Goal: Task Accomplishment & Management: Use online tool/utility

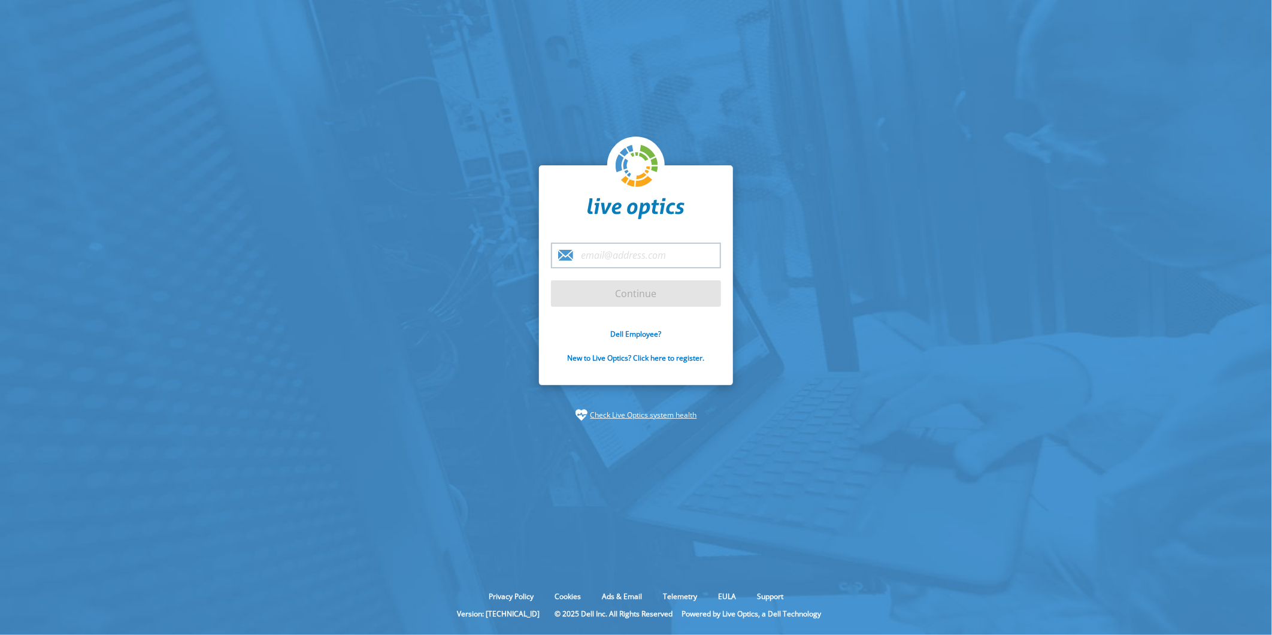
click at [668, 255] on input "email" at bounding box center [636, 256] width 170 height 26
type input "gabriella.longo@dell.com"
click at [639, 291] on input "Continue" at bounding box center [636, 293] width 170 height 26
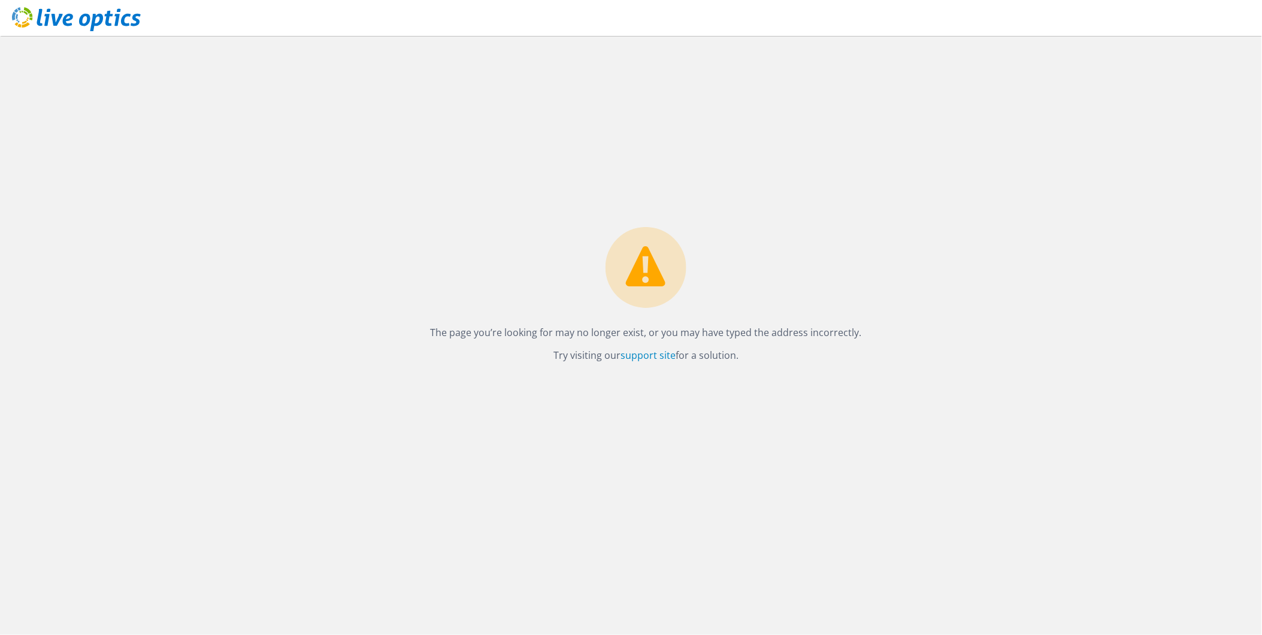
click at [59, 20] on use at bounding box center [76, 19] width 129 height 24
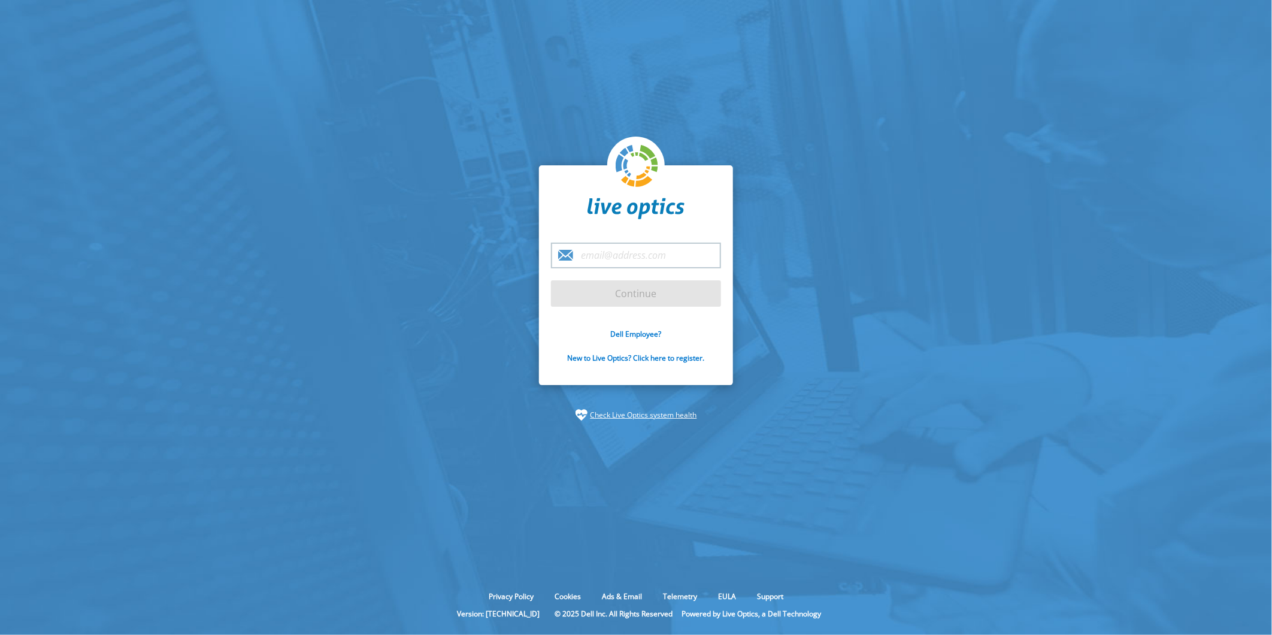
click at [625, 259] on input "email" at bounding box center [636, 256] width 170 height 26
type input "gabriella.longo@dell.com"
click at [639, 298] on input "Continue" at bounding box center [636, 293] width 170 height 26
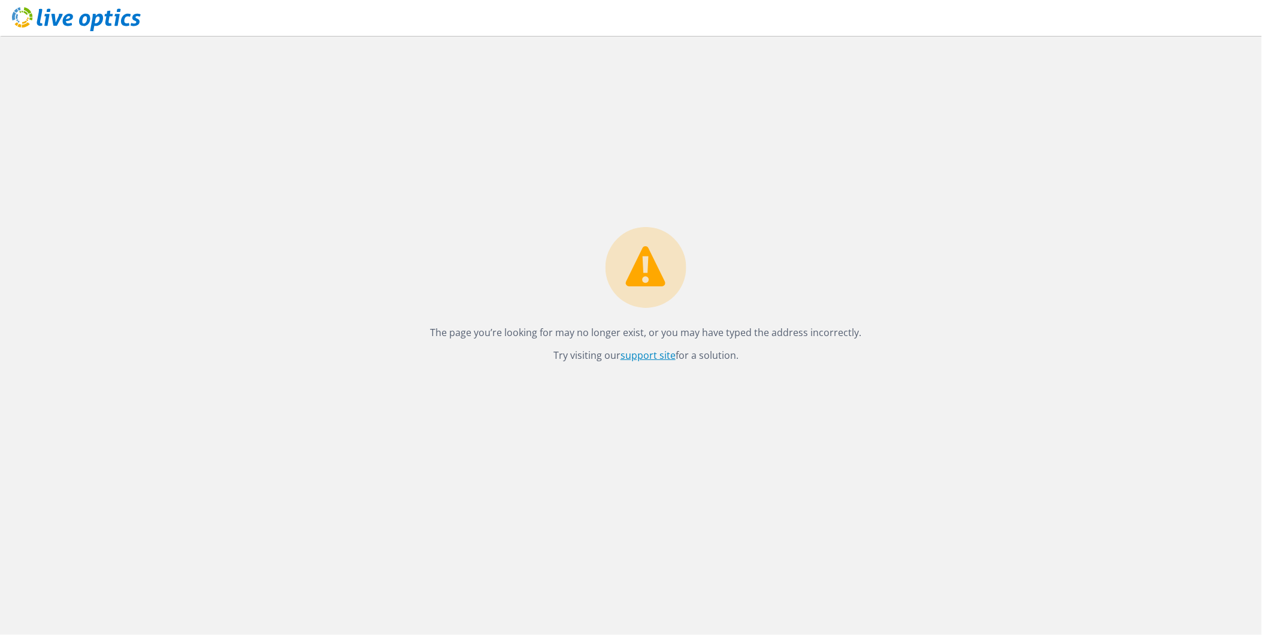
click at [647, 358] on link "support site" at bounding box center [647, 355] width 55 height 13
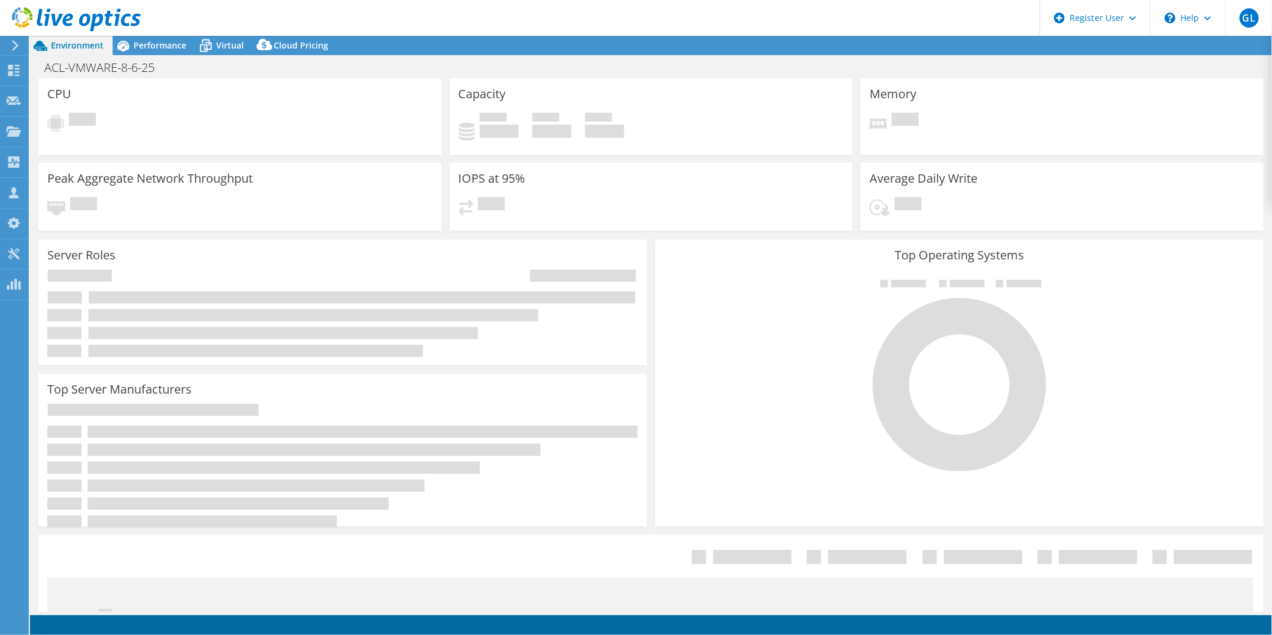
select select "USD"
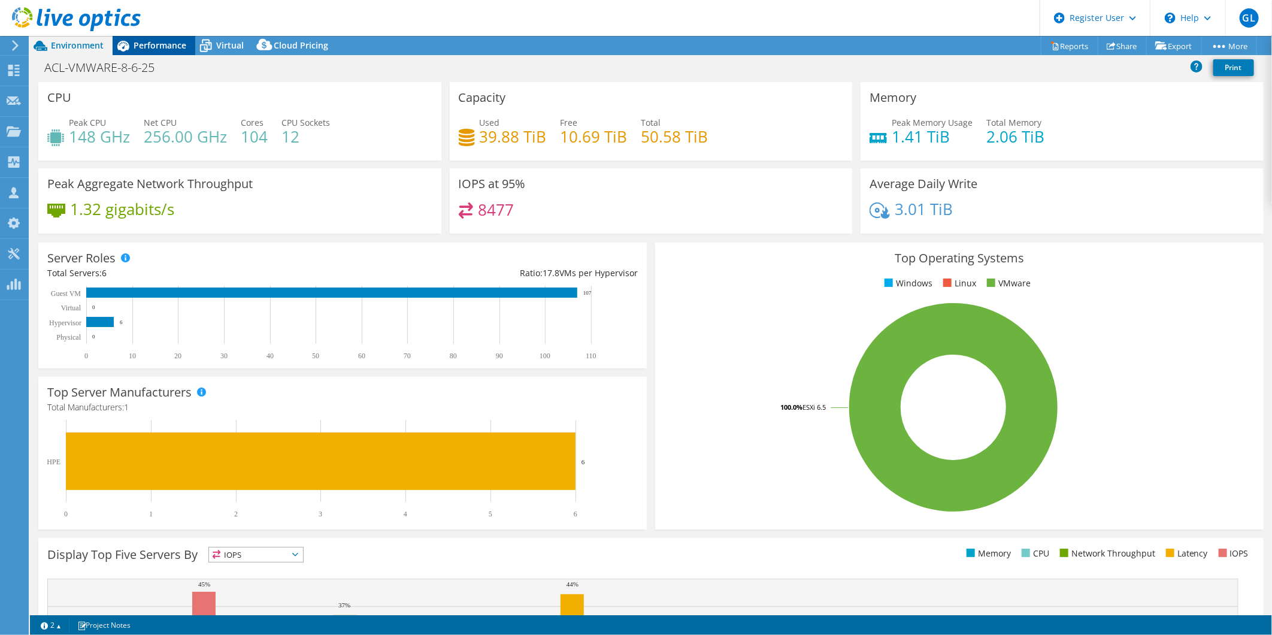
click at [149, 49] on span "Performance" at bounding box center [160, 45] width 53 height 11
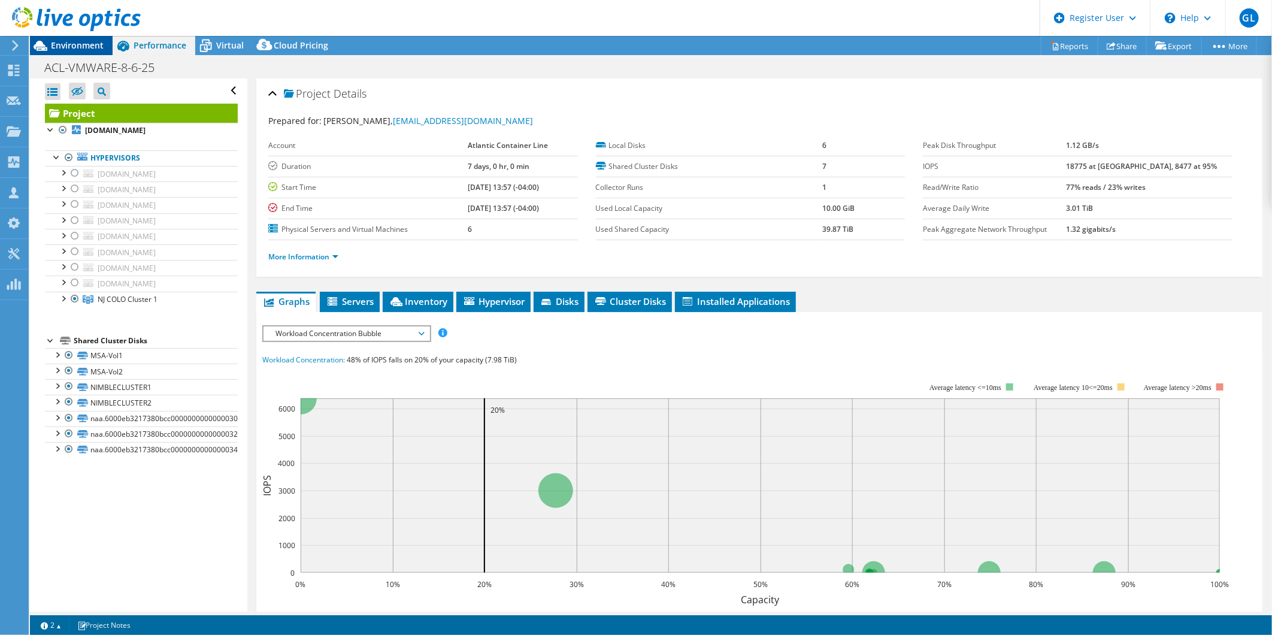
click at [81, 52] on div "Environment" at bounding box center [71, 45] width 83 height 19
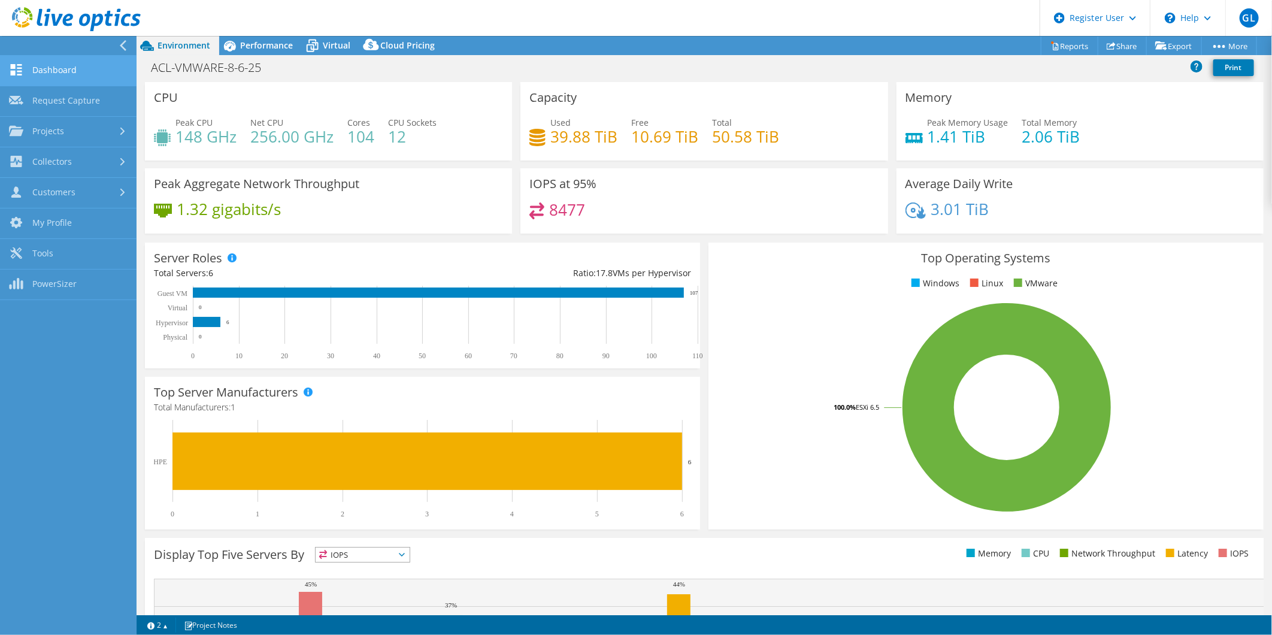
click at [68, 65] on link "Dashboard" at bounding box center [68, 71] width 137 height 31
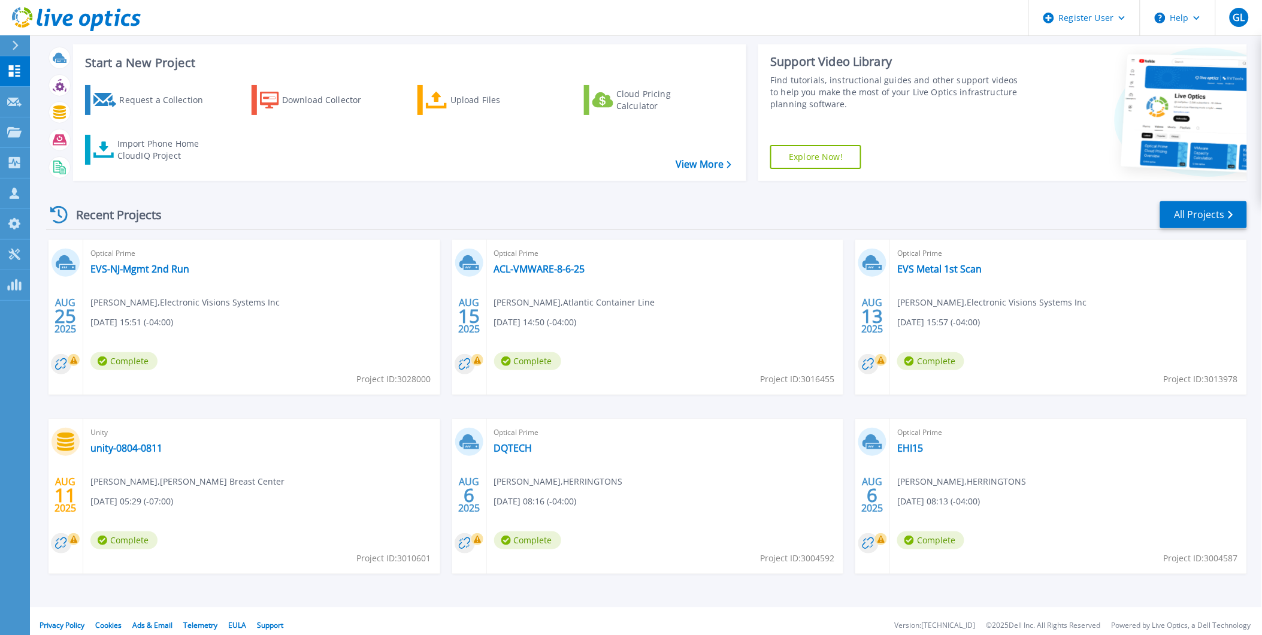
scroll to position [29, 0]
